Goal: Entertainment & Leisure: Browse casually

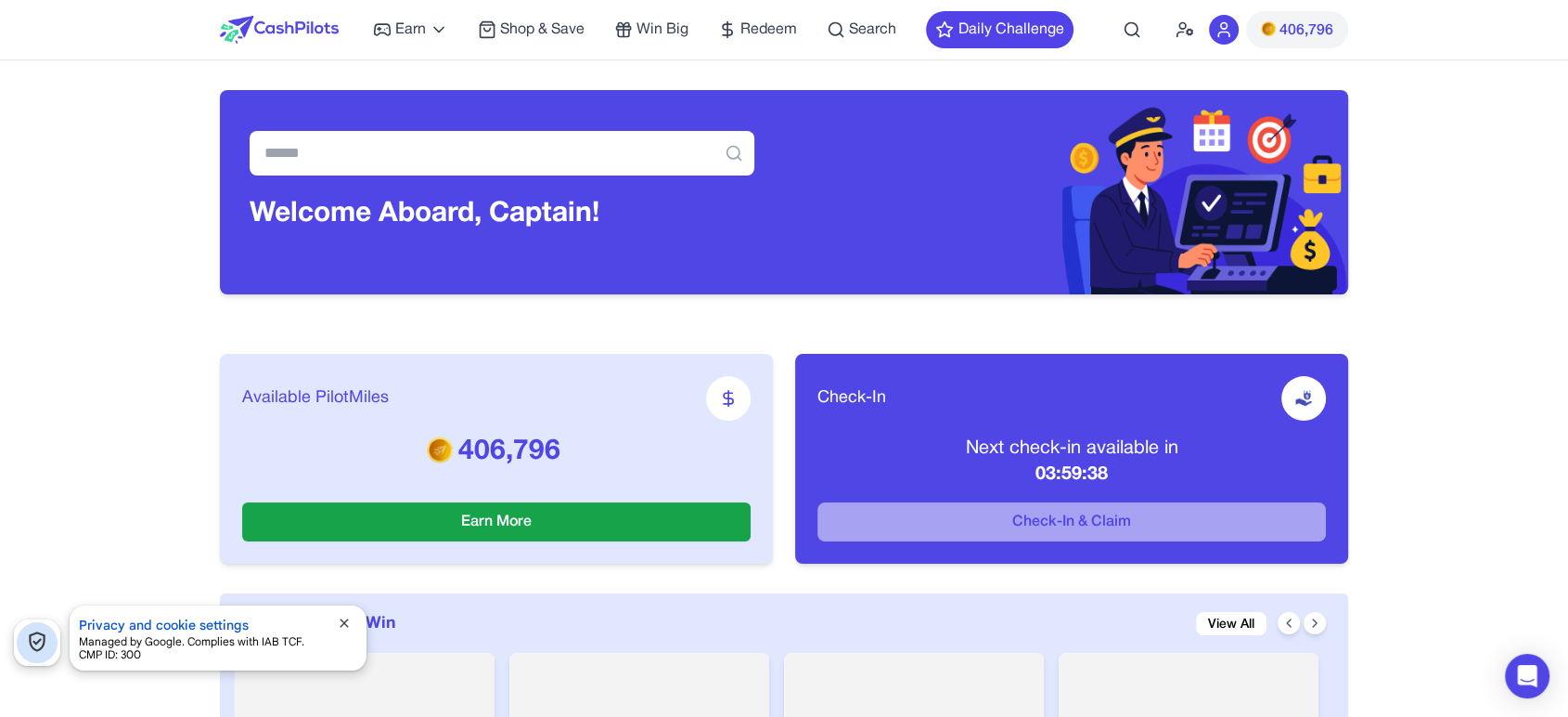
click at [347, 615] on span "close" at bounding box center [345, 623] width 15 height 15
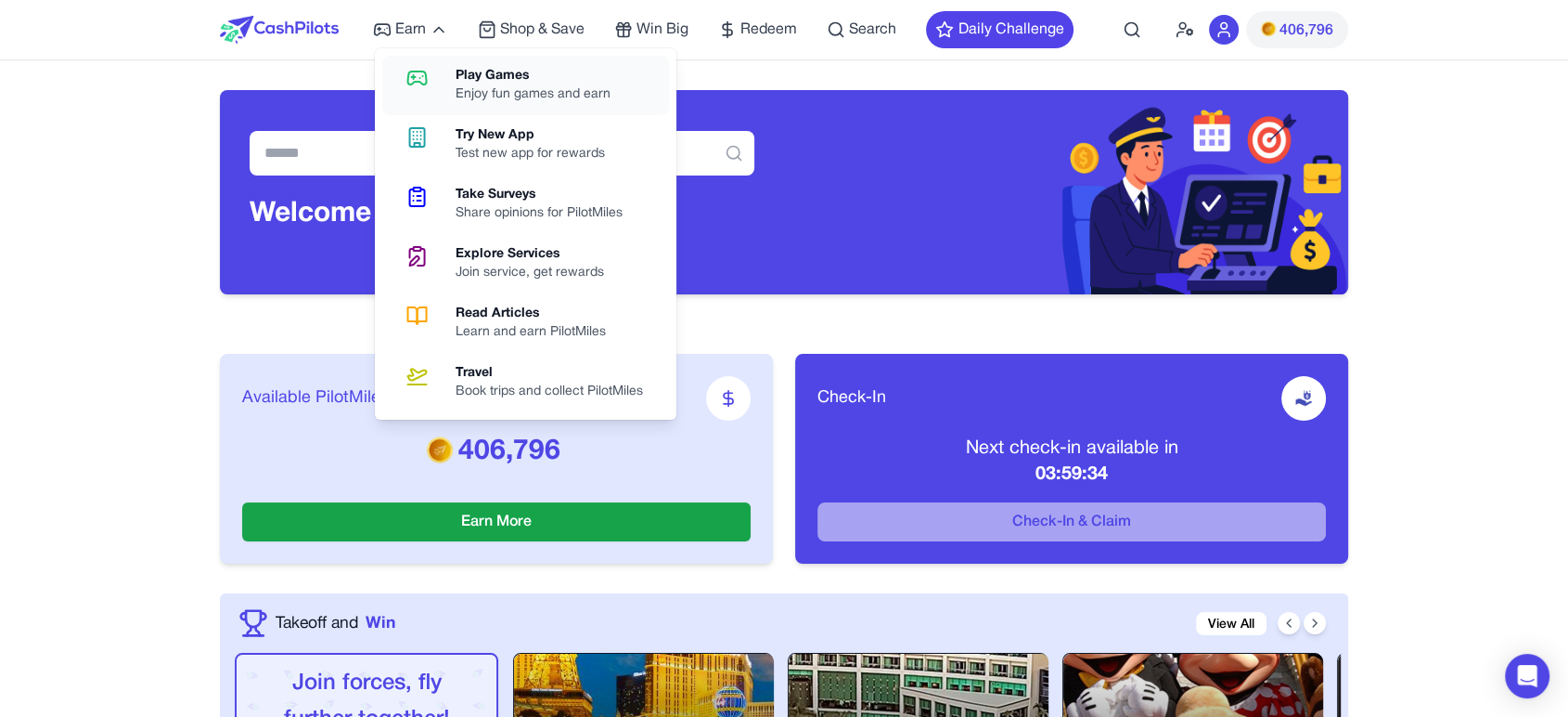
click at [482, 95] on div "Enjoy fun games and earn" at bounding box center [540, 95] width 170 height 19
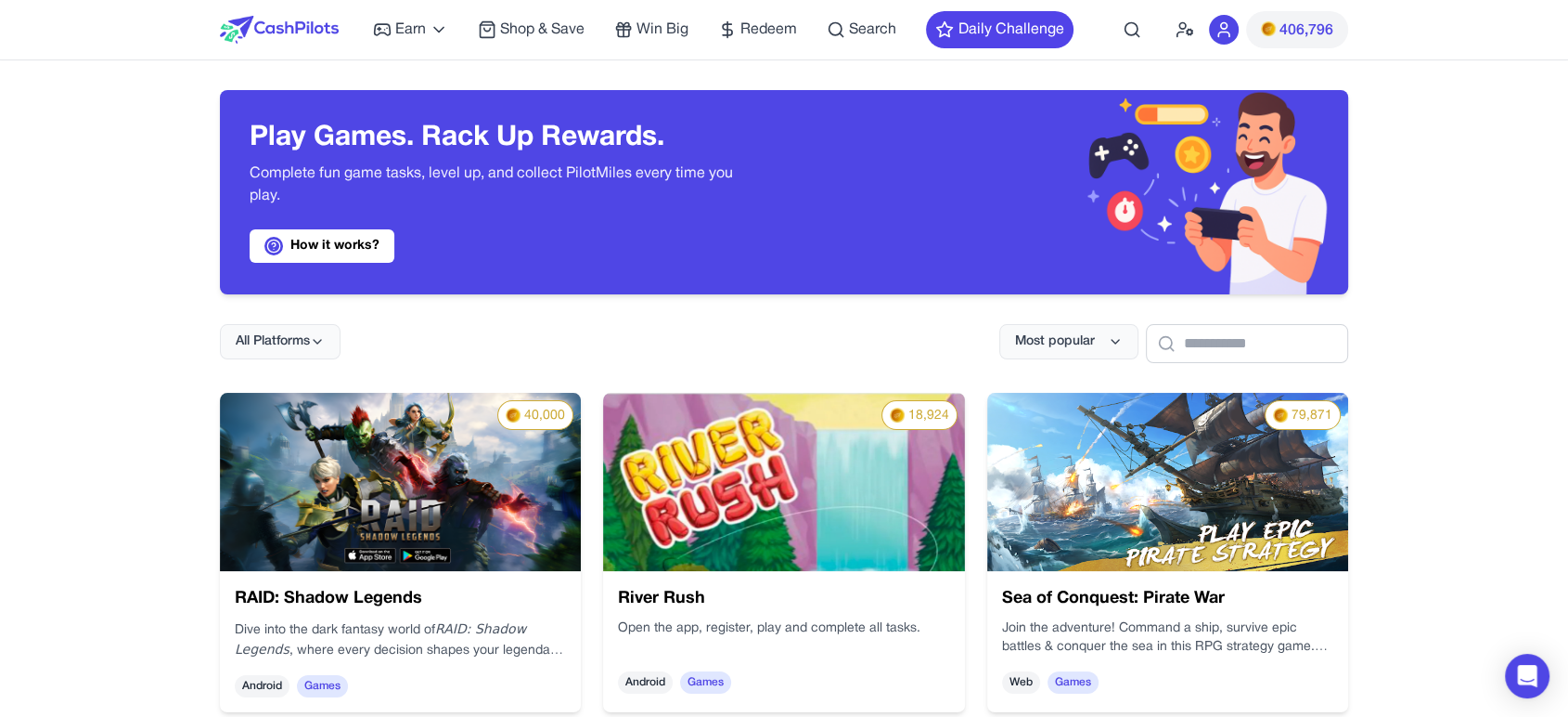
click at [436, 481] on img at bounding box center [401, 482] width 361 height 179
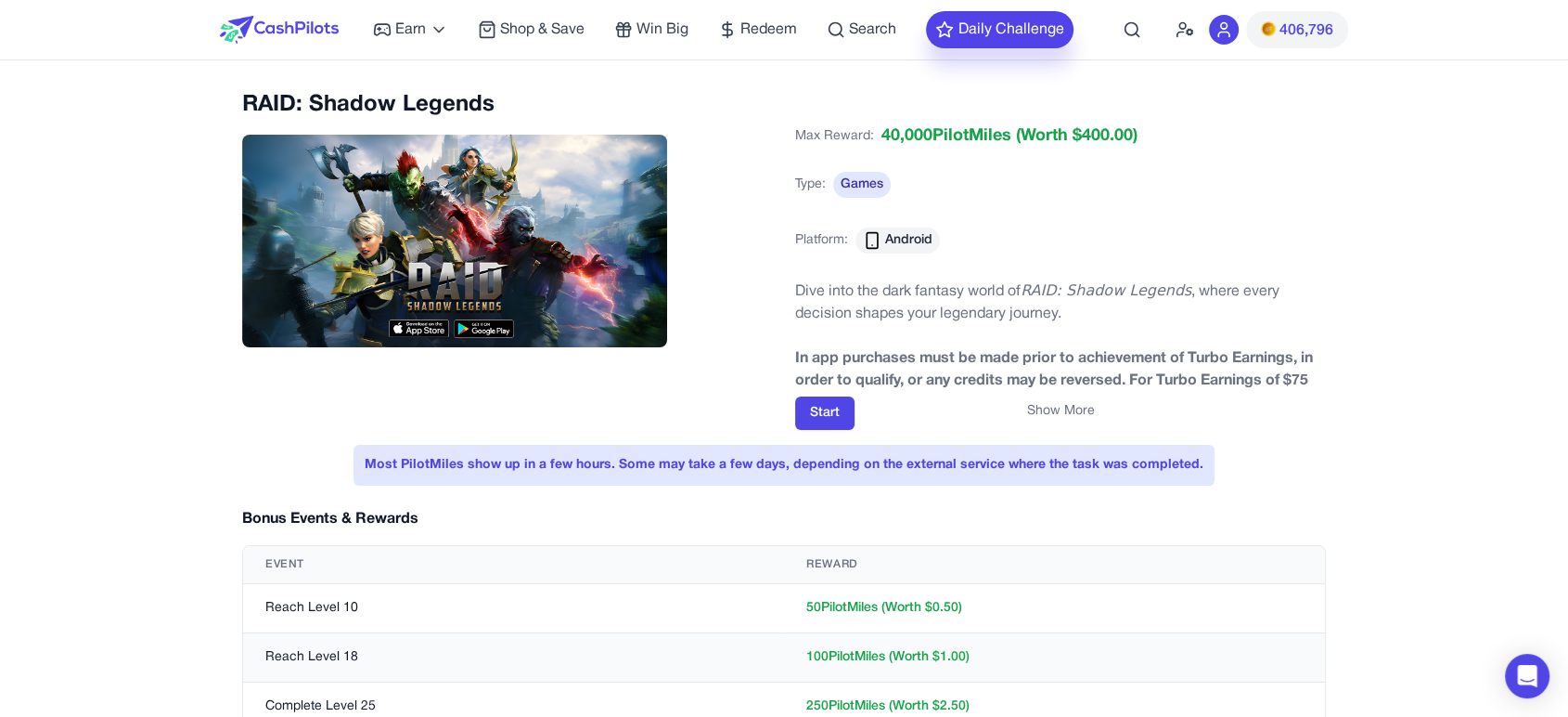
click at [980, 35] on button "Daily Challenge" at bounding box center [999, 29] width 147 height 37
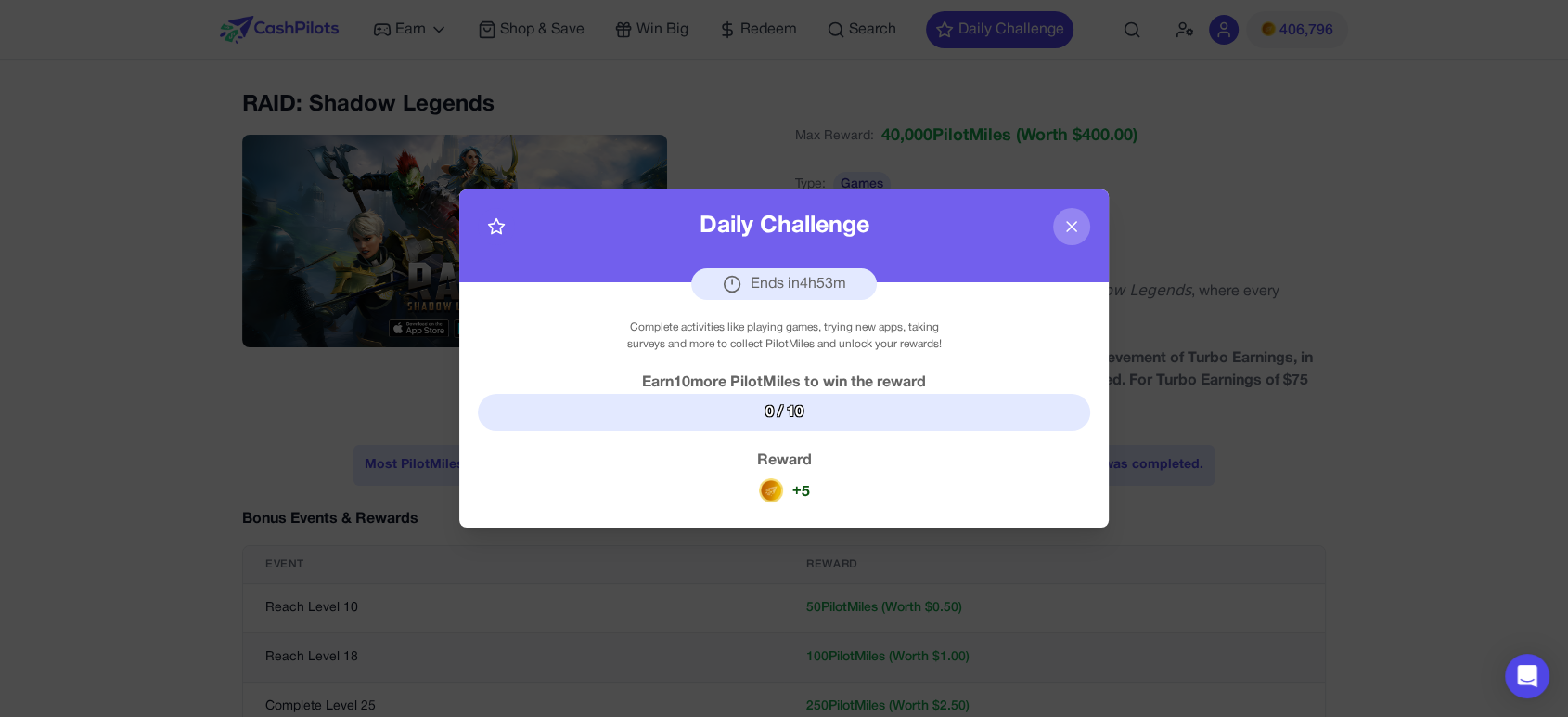
click at [1073, 231] on icon at bounding box center [1072, 227] width 19 height 19
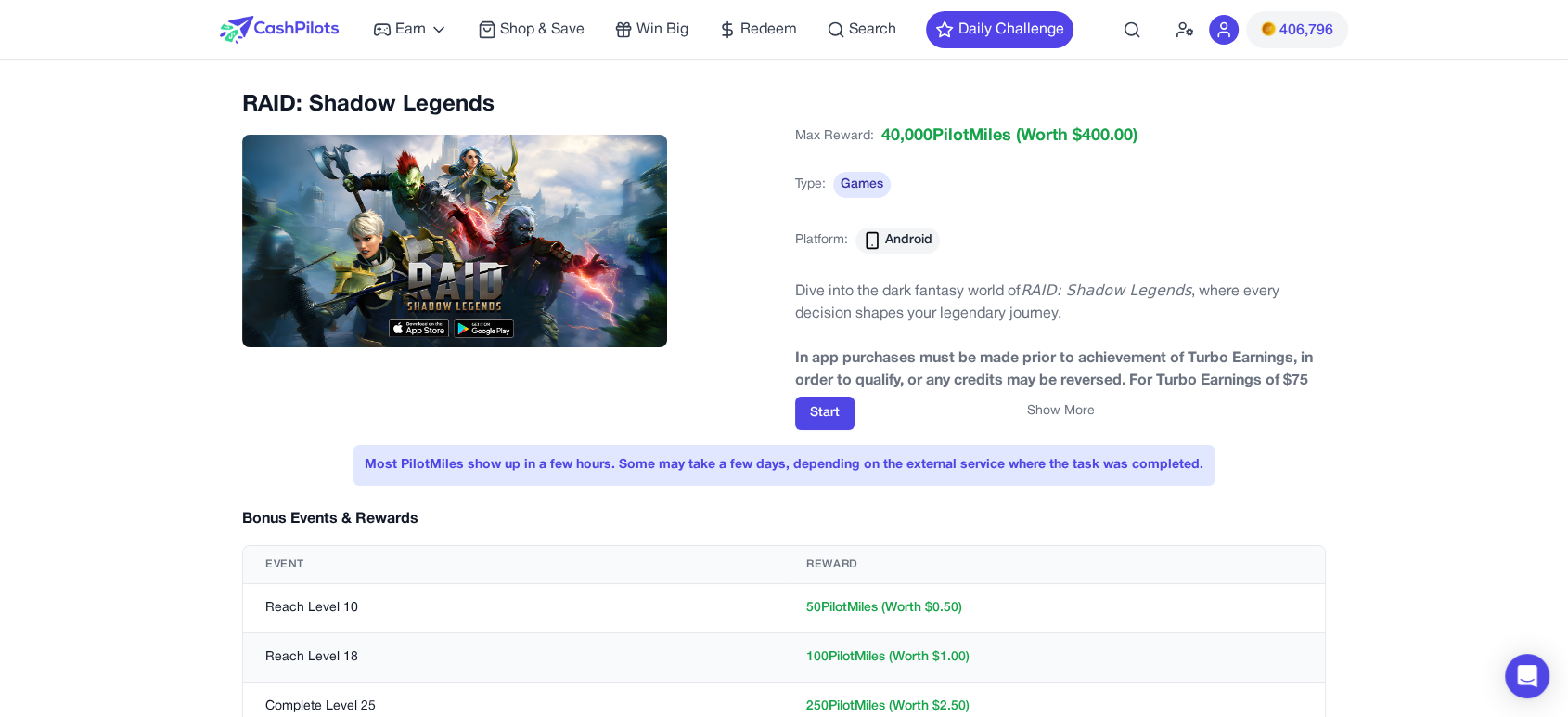
click at [1282, 40] on span "406,796" at bounding box center [1306, 30] width 54 height 22
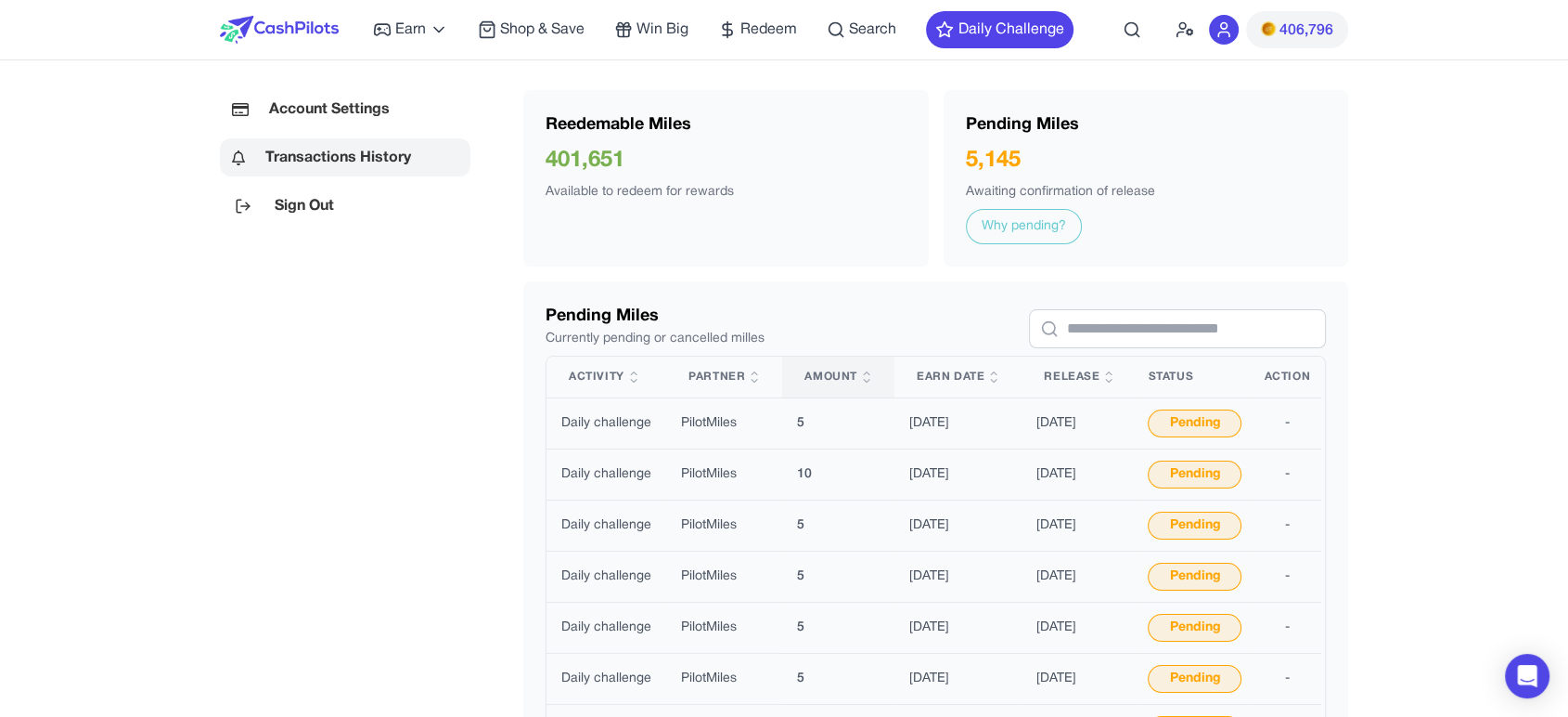
click at [828, 373] on span "Amount" at bounding box center [831, 377] width 53 height 15
click at [949, 371] on span "Earn Date" at bounding box center [950, 377] width 67 height 15
click at [308, 10] on div at bounding box center [279, 29] width 119 height 60
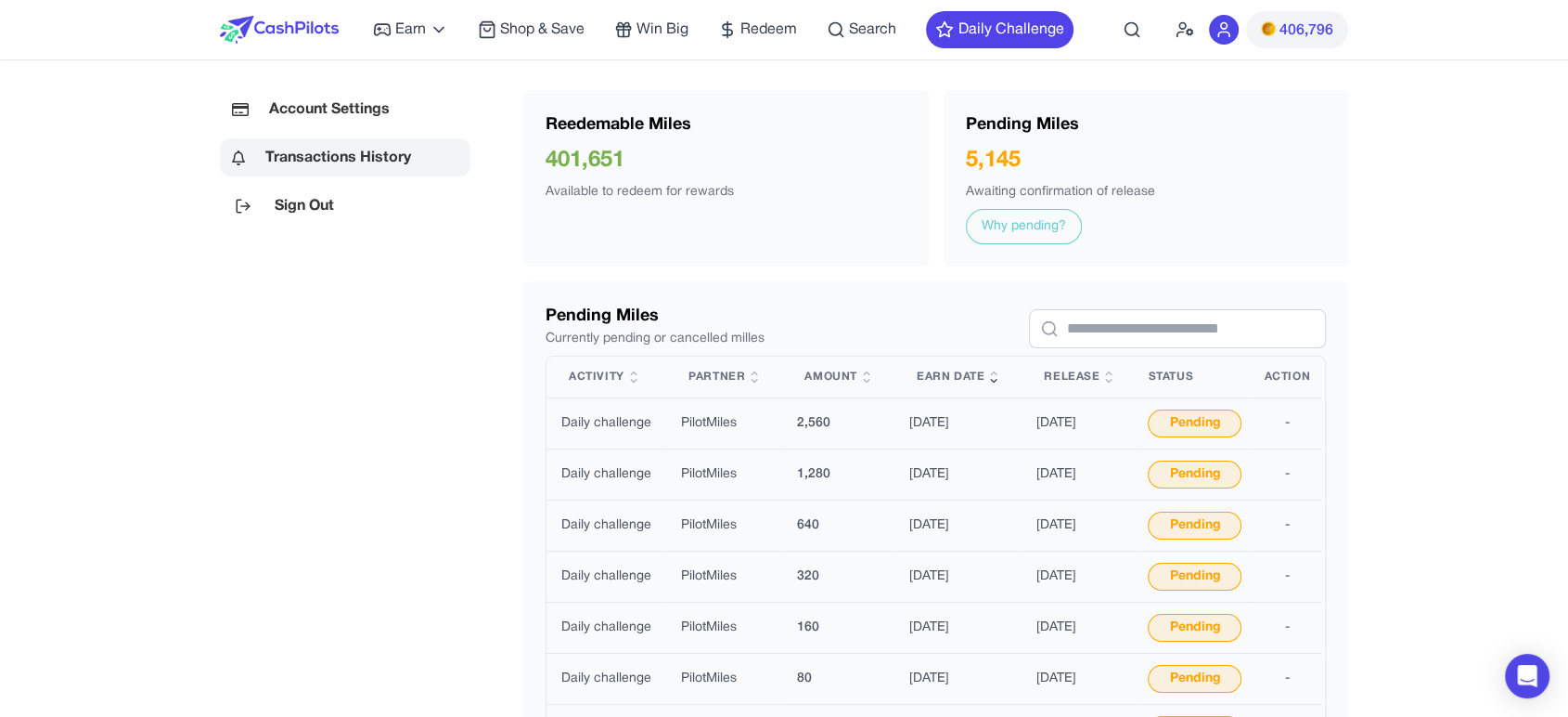
click at [327, 31] on img at bounding box center [279, 29] width 119 height 28
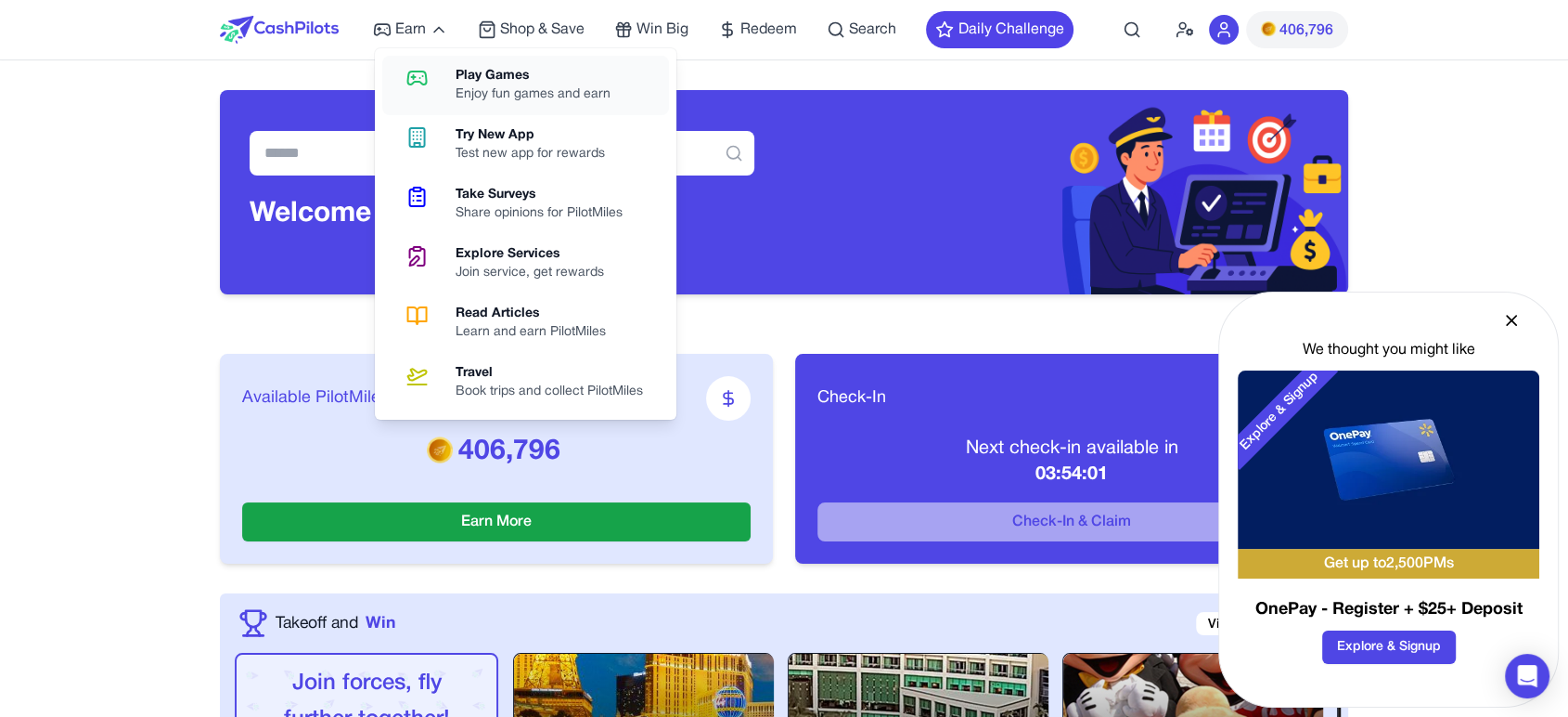
click at [474, 74] on div "Play Games" at bounding box center [540, 76] width 170 height 19
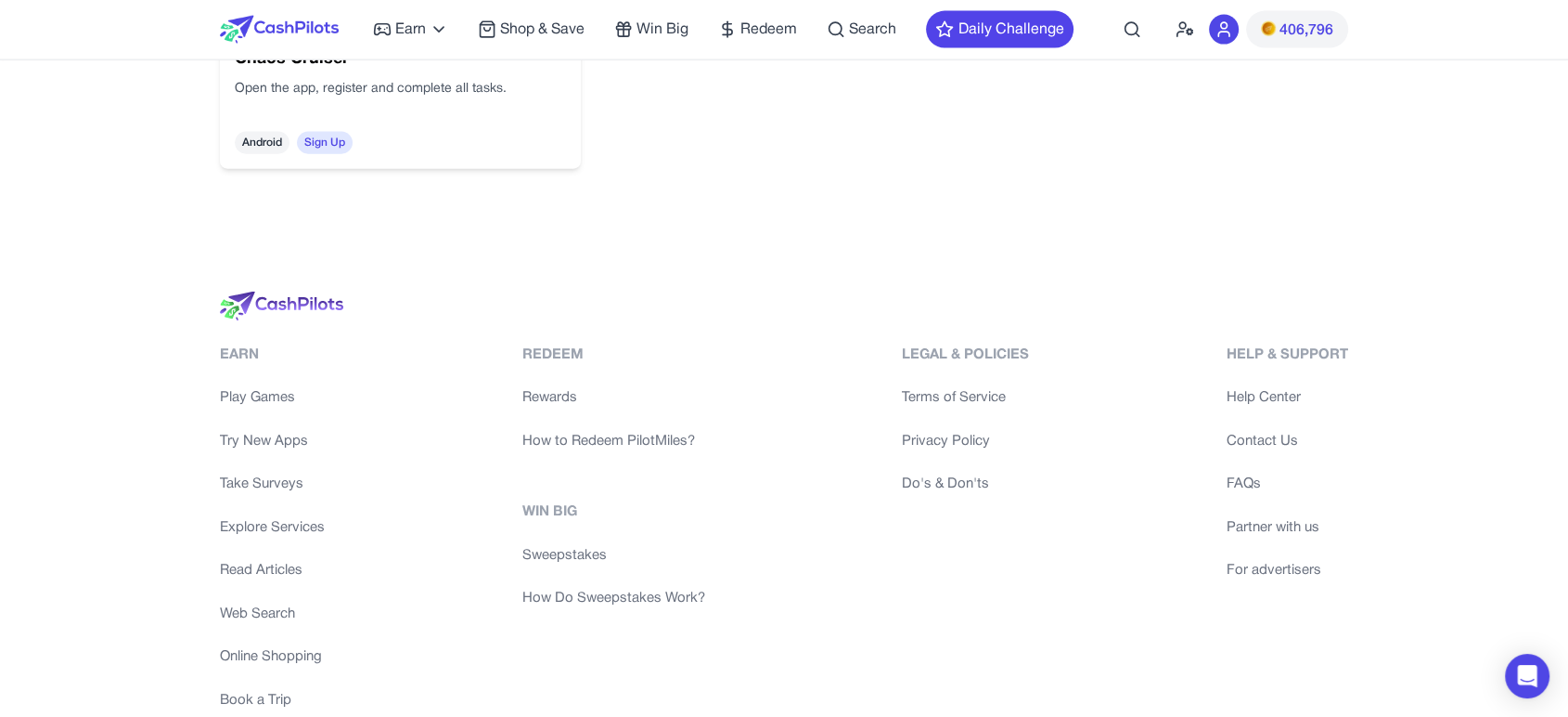
scroll to position [4374, 0]
